Goal: Task Accomplishment & Management: Manage account settings

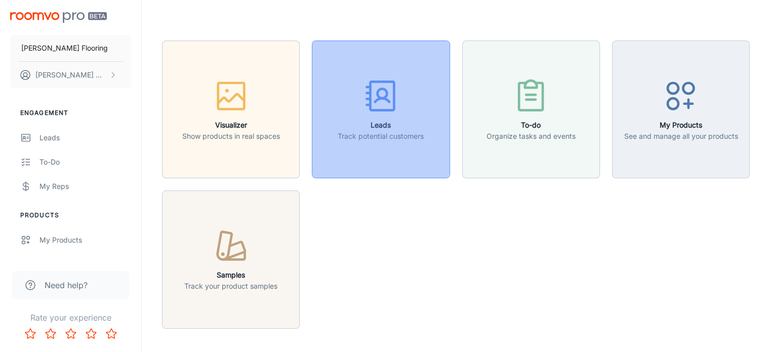
click at [369, 128] on h6 "Leads" at bounding box center [381, 124] width 86 height 11
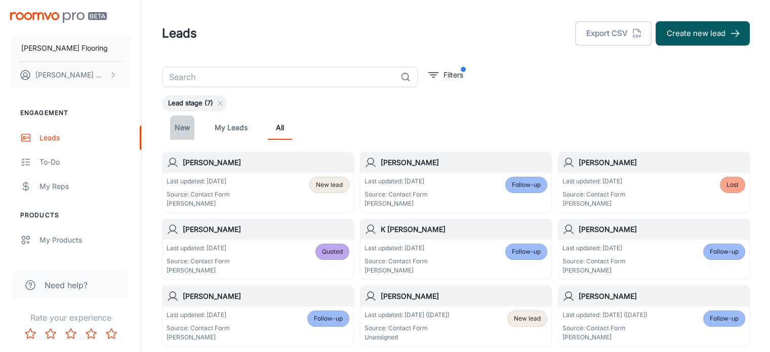
click at [188, 129] on link "New" at bounding box center [182, 127] width 24 height 24
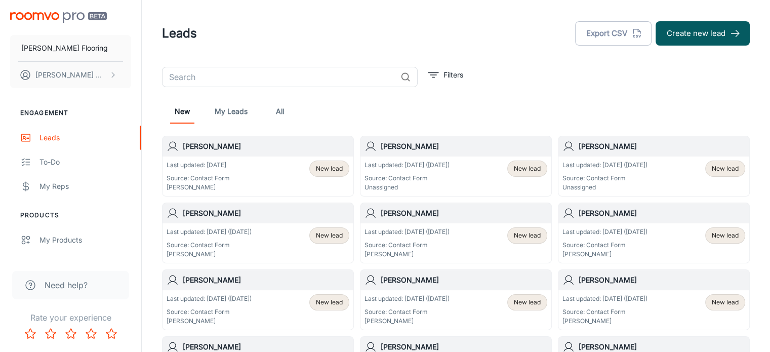
click at [602, 147] on h6 "[PERSON_NAME]" at bounding box center [662, 146] width 167 height 11
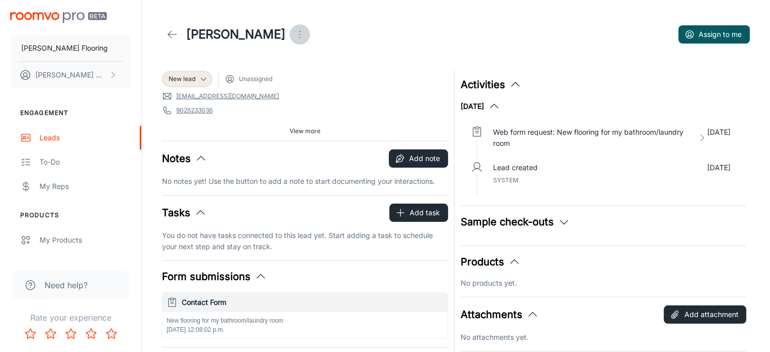
click at [294, 34] on icon "Open menu" at bounding box center [300, 34] width 12 height 12
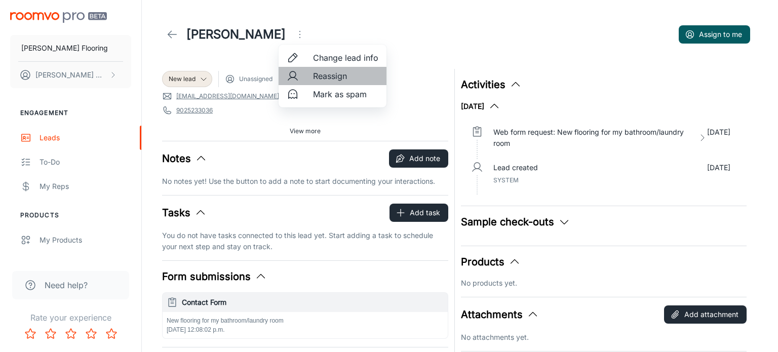
click at [330, 78] on span "Reassign" at bounding box center [345, 76] width 65 height 12
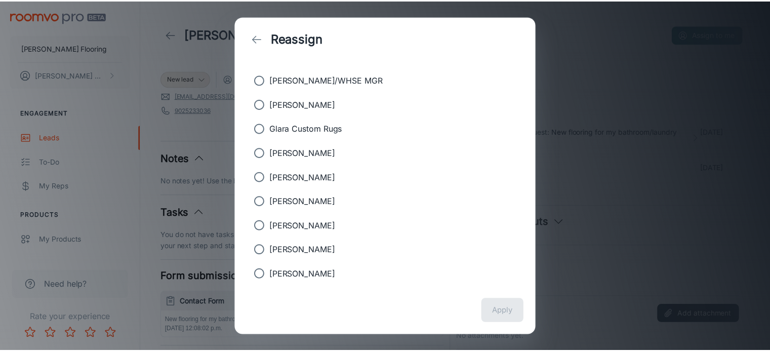
scroll to position [160, 0]
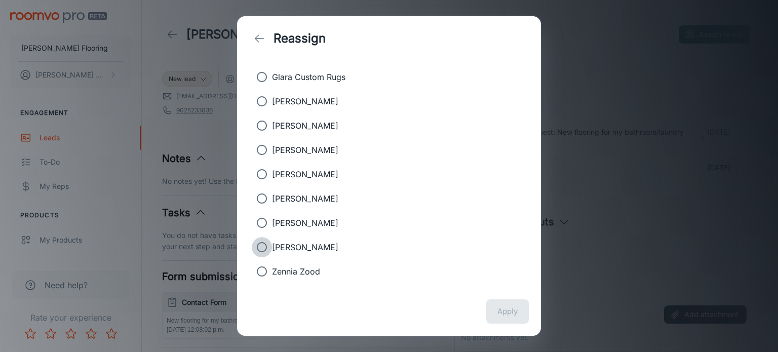
click at [261, 245] on input "[PERSON_NAME]" at bounding box center [262, 247] width 20 height 20
radio input "true"
click at [499, 308] on button "Apply" at bounding box center [507, 311] width 43 height 24
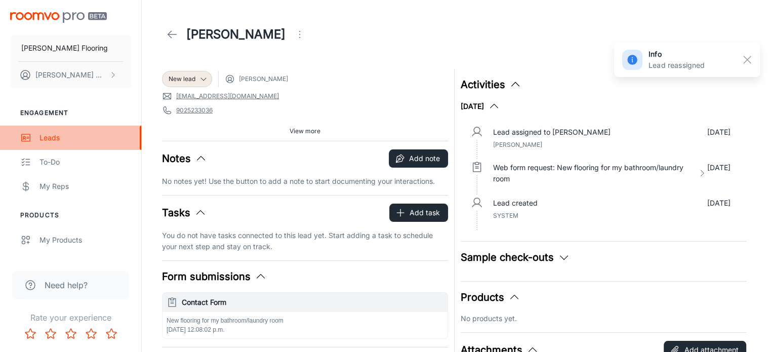
click at [54, 134] on div "Leads" at bounding box center [85, 137] width 92 height 11
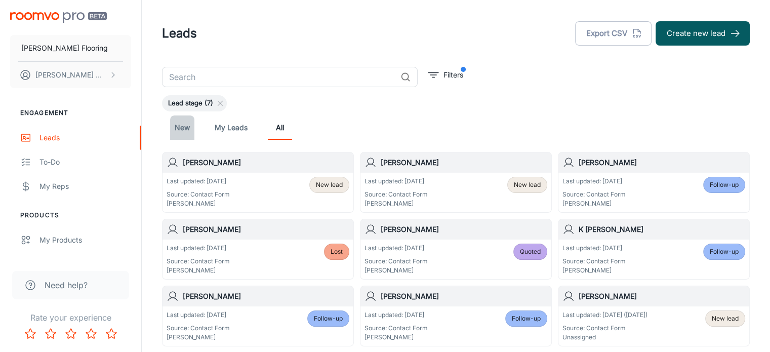
click at [184, 129] on link "New" at bounding box center [182, 127] width 24 height 24
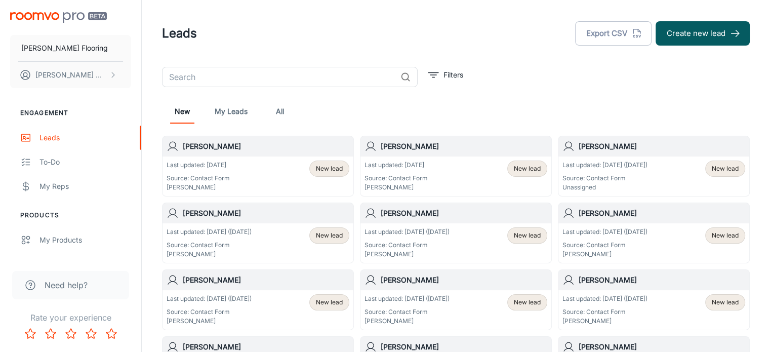
click at [618, 142] on h6 "[PERSON_NAME]" at bounding box center [662, 146] width 167 height 11
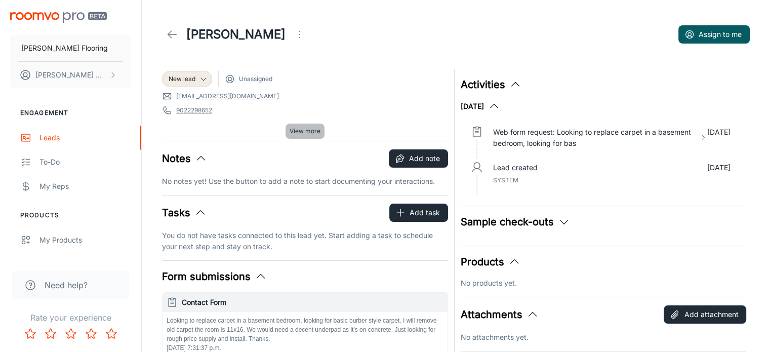
click at [305, 133] on span "View more" at bounding box center [305, 131] width 31 height 9
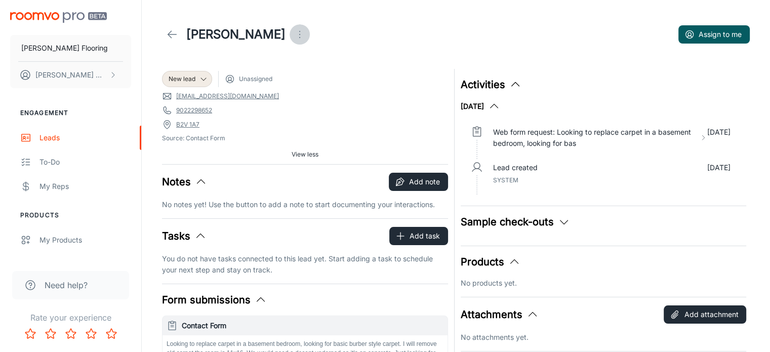
click at [294, 34] on icon "Open menu" at bounding box center [300, 34] width 12 height 12
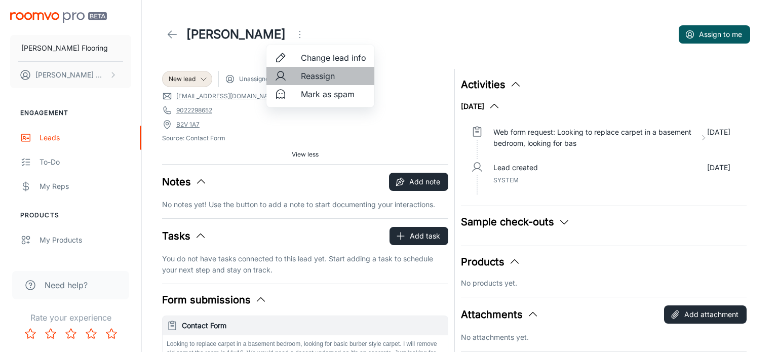
click at [305, 77] on span "Reassign" at bounding box center [333, 76] width 65 height 12
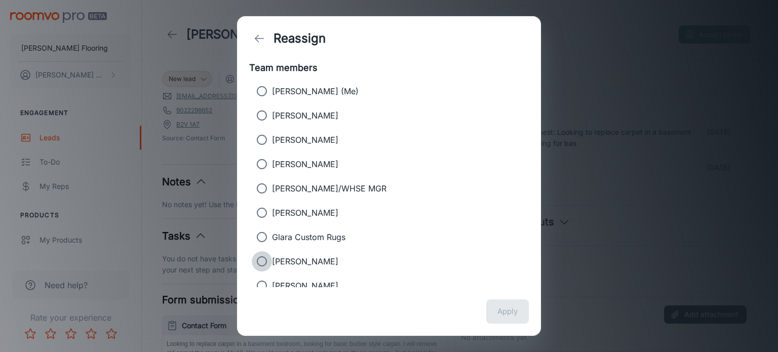
click at [263, 259] on input "[PERSON_NAME]" at bounding box center [262, 261] width 20 height 20
radio input "true"
click at [513, 315] on button "Apply" at bounding box center [507, 311] width 43 height 24
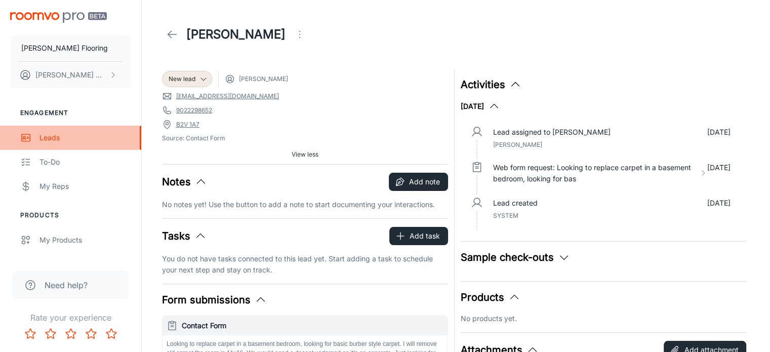
click at [46, 137] on div "Leads" at bounding box center [85, 137] width 92 height 11
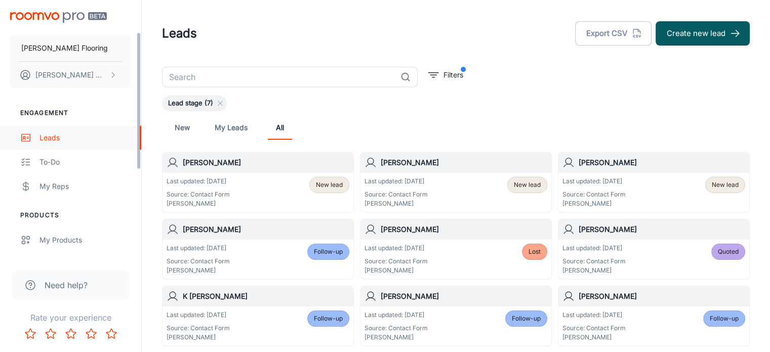
scroll to position [227, 0]
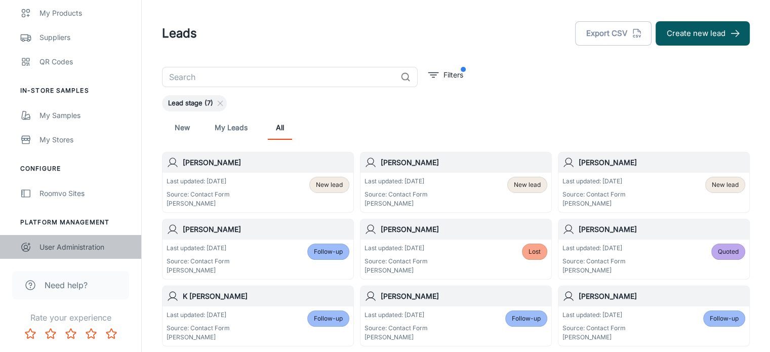
click at [71, 247] on div "User Administration" at bounding box center [85, 246] width 92 height 11
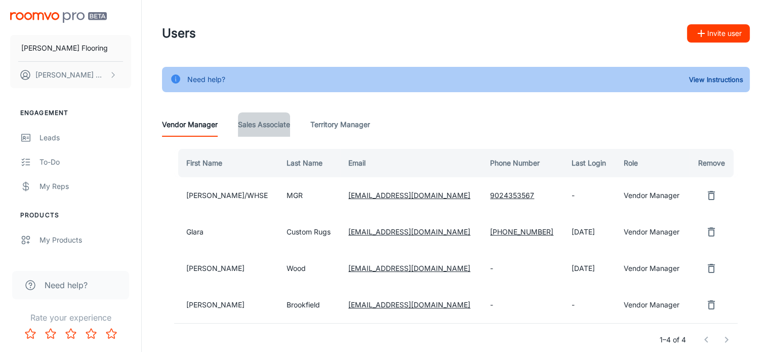
click at [263, 127] on Associate "Sales Associate" at bounding box center [264, 124] width 52 height 24
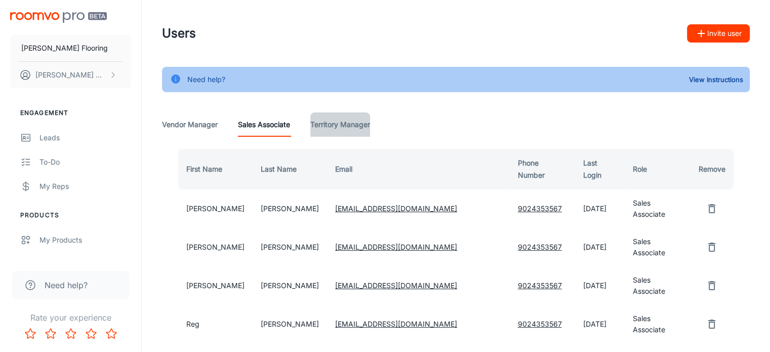
click at [346, 120] on Manager "Territory Manager" at bounding box center [340, 124] width 60 height 24
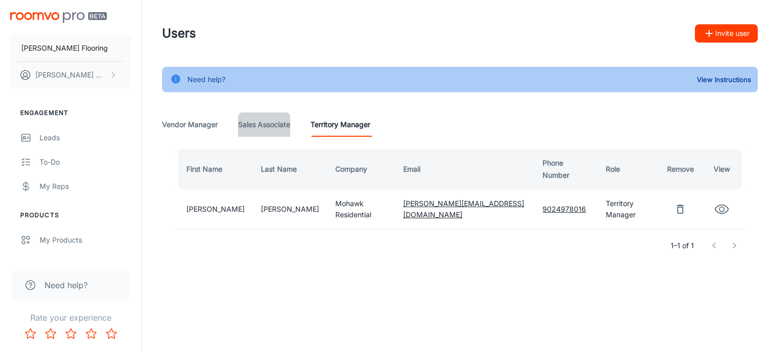
click at [273, 124] on Associate "Sales Associate" at bounding box center [264, 124] width 52 height 24
